Goal: Task Accomplishment & Management: Use online tool/utility

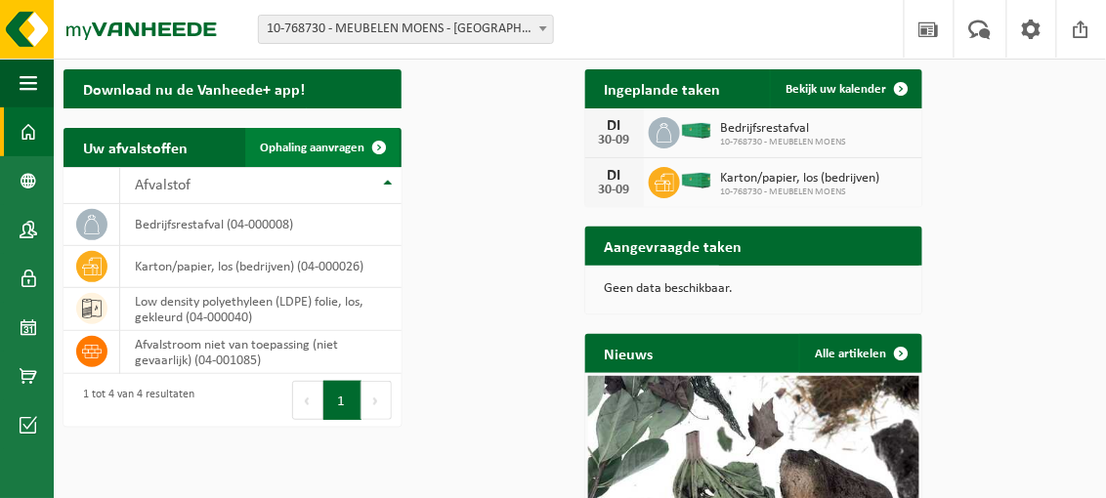
click at [365, 154] on span "Ophaling aanvragen" at bounding box center [313, 148] width 105 height 13
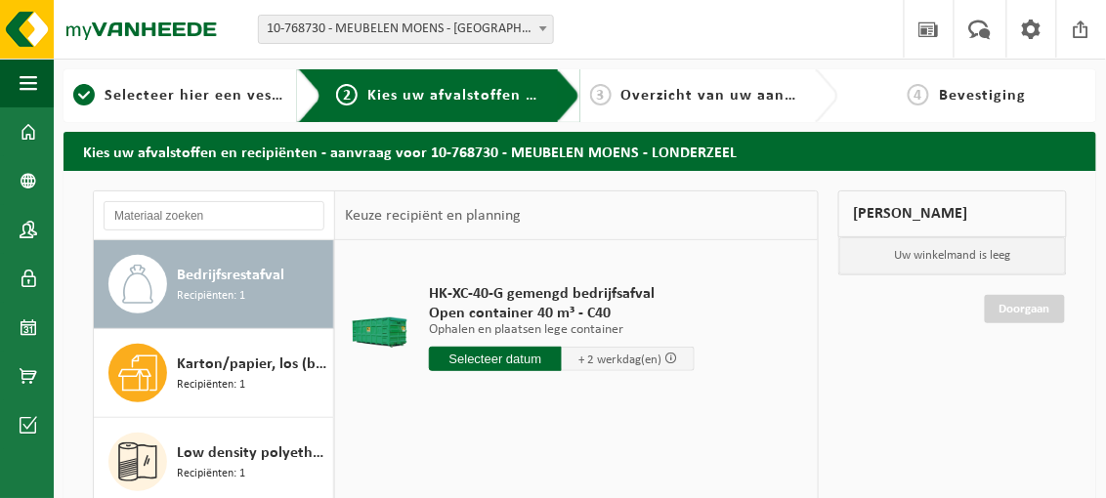
click at [529, 371] on input "text" at bounding box center [495, 359] width 133 height 24
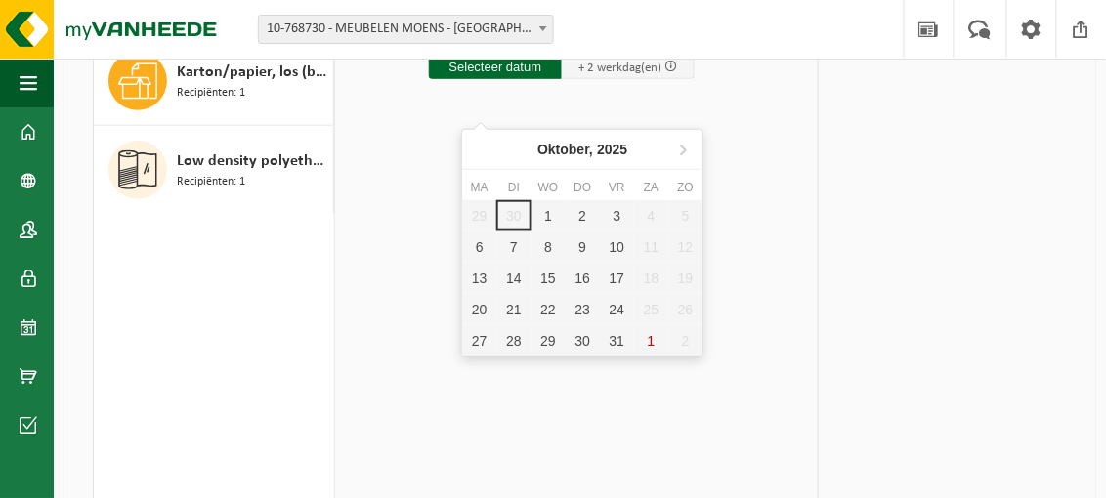
scroll to position [293, 0]
click at [544, 213] on div "1" at bounding box center [549, 214] width 34 height 31
type input "Van 2025-10-01"
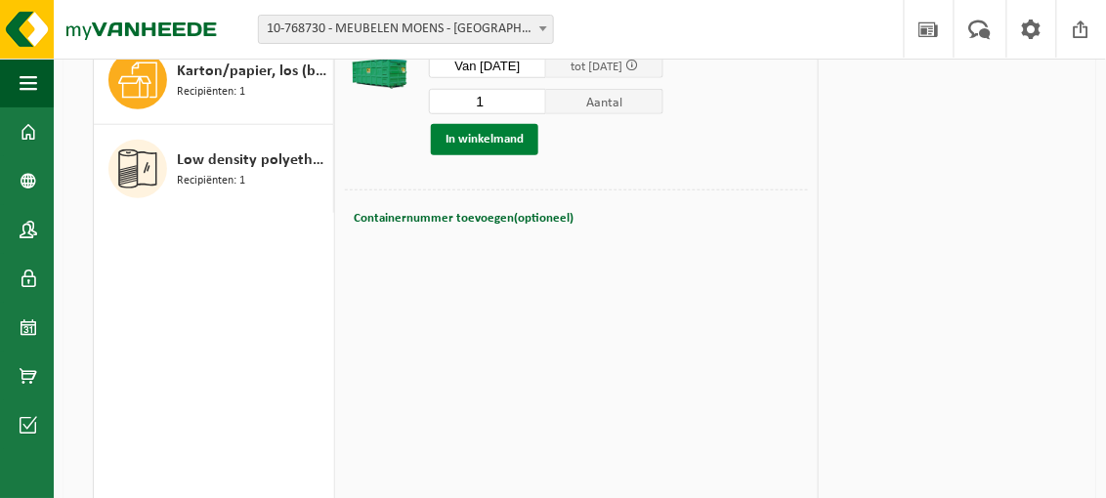
click at [517, 155] on button "In winkelmand" at bounding box center [484, 139] width 107 height 31
click at [1010, 114] on link "Doorgaan" at bounding box center [1025, 100] width 80 height 28
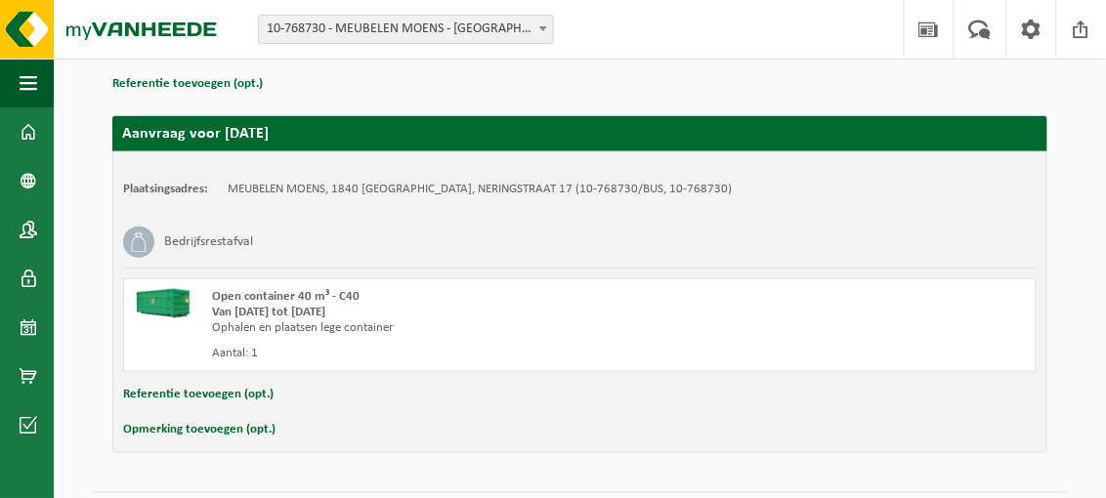
scroll to position [390, 0]
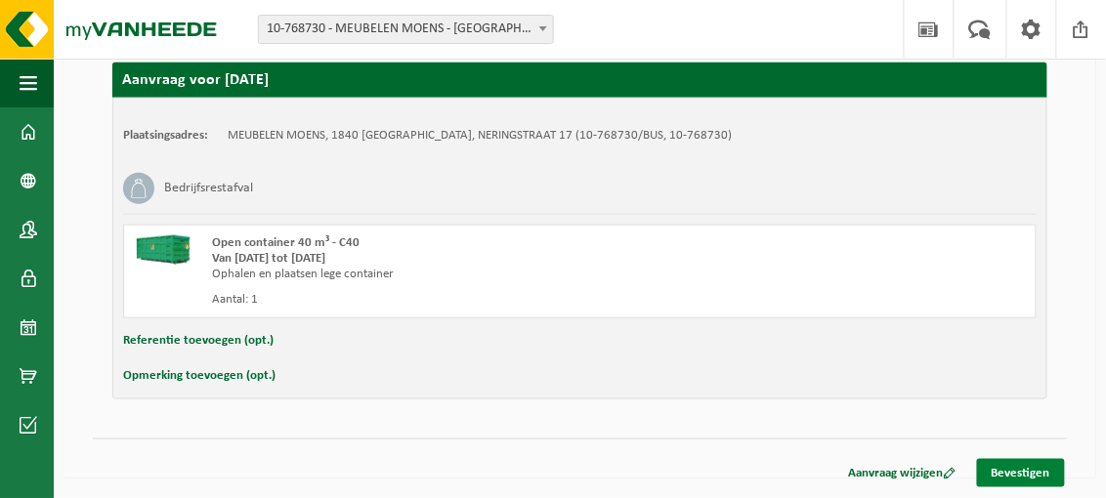
click at [1009, 463] on link "Bevestigen" at bounding box center [1021, 473] width 88 height 28
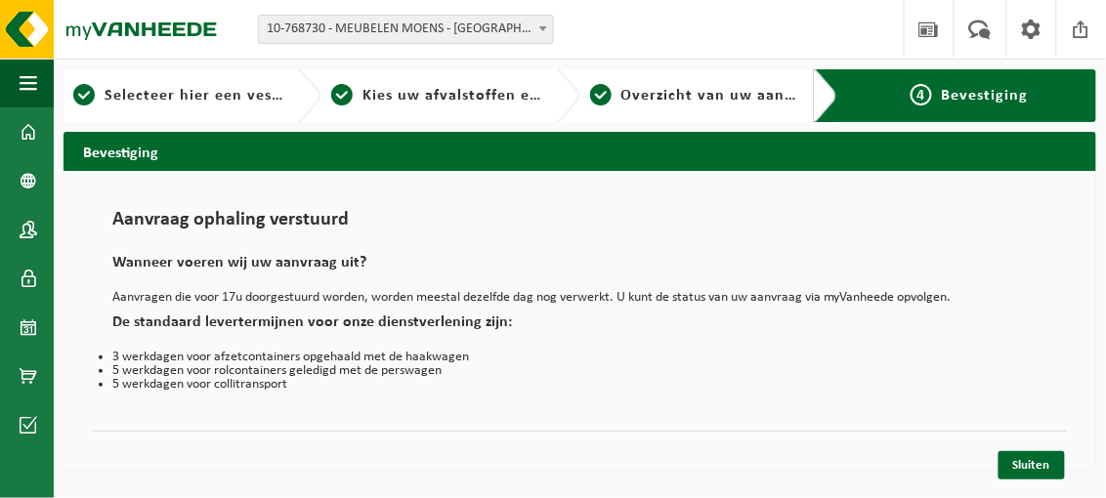
scroll to position [43, 0]
click at [1019, 470] on link "Sluiten" at bounding box center [1032, 465] width 66 height 28
